Goal: Navigation & Orientation: Find specific page/section

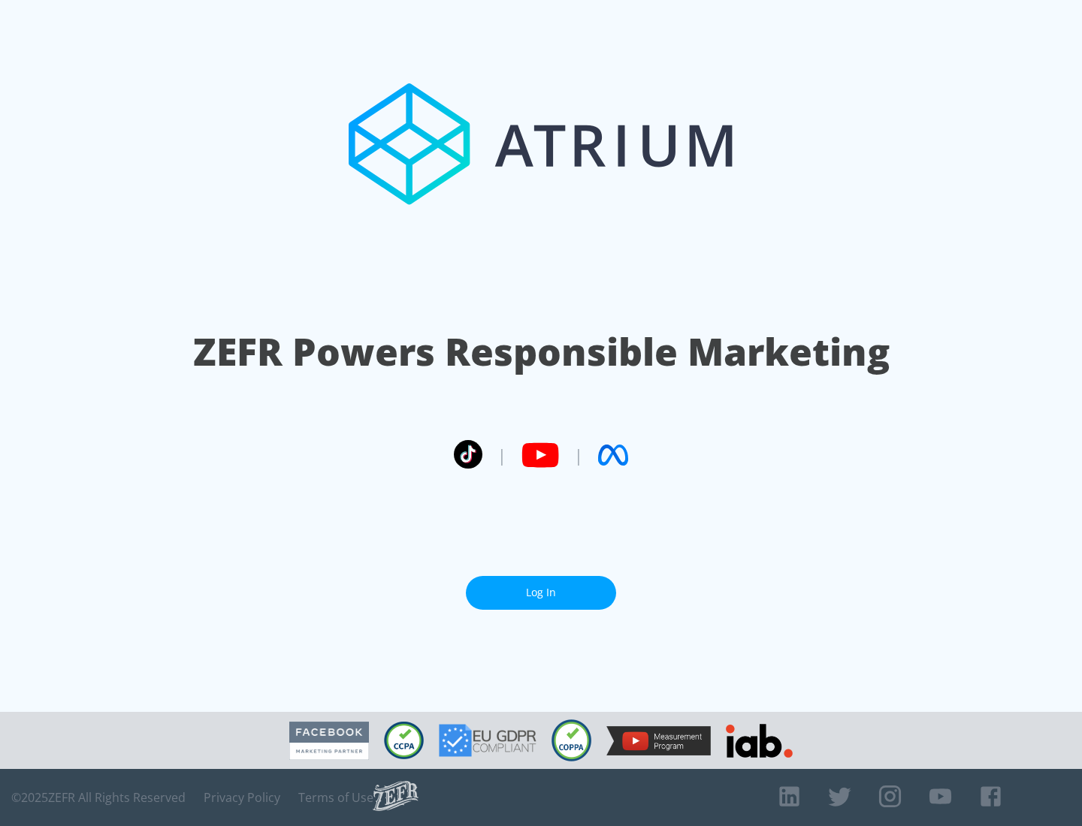
click at [541, 593] on link "Log In" at bounding box center [541, 593] width 150 height 34
